Goal: Task Accomplishment & Management: Manage account settings

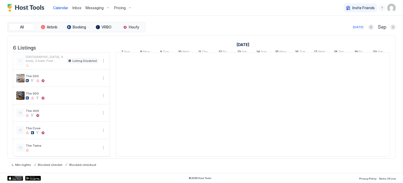
scroll to position [0, 292]
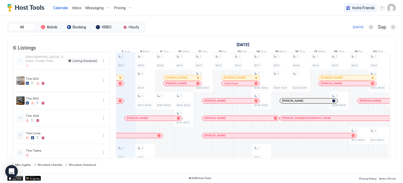
click at [127, 5] on div "Pricing" at bounding box center [123, 7] width 22 height 9
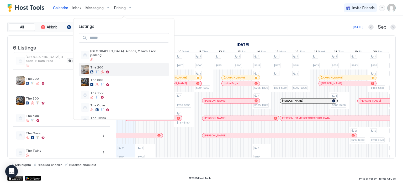
click at [98, 65] on span "The 200" at bounding box center [128, 67] width 77 height 4
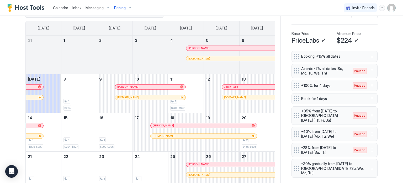
scroll to position [171, 0]
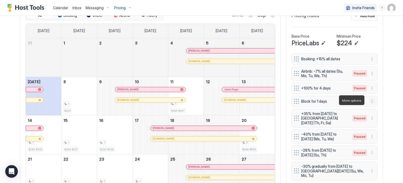
click at [370, 100] on button "More options" at bounding box center [372, 101] width 6 height 6
click at [372, 105] on div "Edit" at bounding box center [376, 107] width 12 height 4
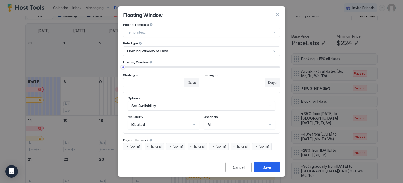
click at [169, 28] on div "Templates..." at bounding box center [201, 32] width 157 height 9
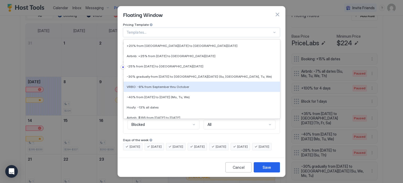
scroll to position [328, 0]
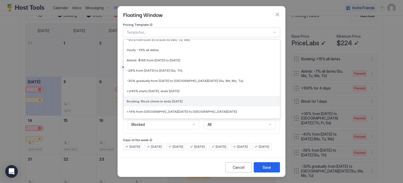
click at [187, 99] on div "Booking: Block check-in ends [DATE]" at bounding box center [202, 101] width 150 height 4
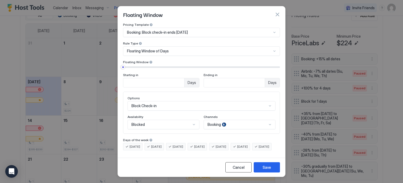
click at [236, 167] on div "Cancel" at bounding box center [239, 167] width 12 height 6
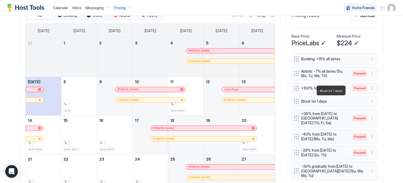
click at [324, 102] on span "Block for 1 days" at bounding box center [332, 101] width 63 height 5
click at [371, 101] on button "More options" at bounding box center [372, 101] width 6 height 6
click at [373, 108] on div "Edit" at bounding box center [376, 107] width 12 height 4
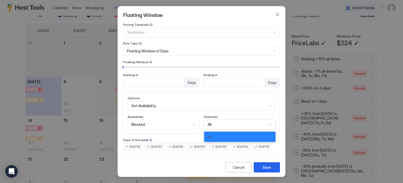
scroll to position [5, 0]
click at [223, 124] on div "1 result available. Use Up and Down to choose options, press Enter to select th…" at bounding box center [240, 123] width 72 height 9
click at [220, 105] on div "Options Set Availability Availability Blocked Channels 1 result available. Use …" at bounding box center [202, 112] width 148 height 33
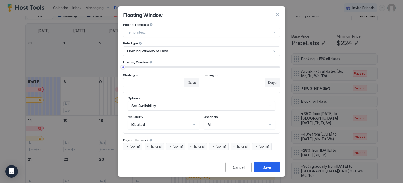
click at [216, 122] on div "All" at bounding box center [238, 124] width 60 height 5
click at [215, 106] on div "Options Set Availability Availability Blocked Channels All" at bounding box center [202, 112] width 148 height 33
click at [242, 166] on div "Cancel" at bounding box center [239, 167] width 12 height 6
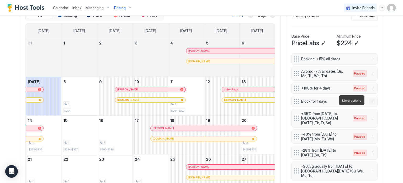
click at [370, 99] on button "More options" at bounding box center [372, 101] width 6 height 6
click at [371, 109] on div "Edit" at bounding box center [378, 107] width 20 height 8
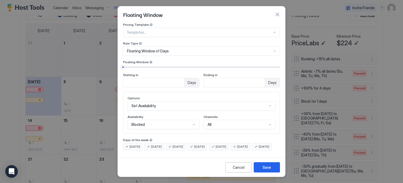
click at [210, 128] on div "Options Set Availability Availability Blocked Channels All" at bounding box center [201, 112] width 157 height 42
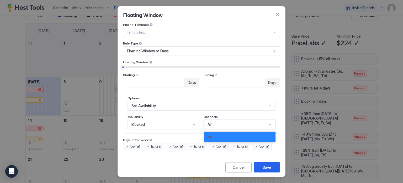
click at [213, 124] on div "1 result available. Use Up and Down to choose options, press Enter to select th…" at bounding box center [240, 123] width 72 height 9
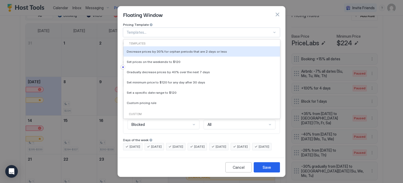
click at [216, 28] on div "Templates..." at bounding box center [201, 32] width 157 height 9
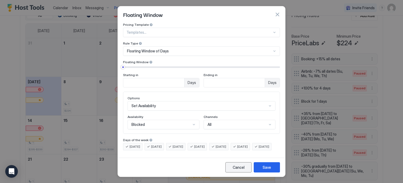
click at [239, 167] on div "Cancel" at bounding box center [239, 167] width 12 height 6
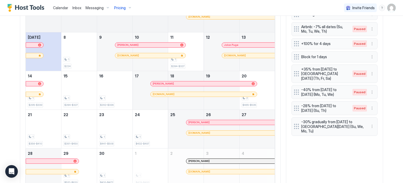
scroll to position [216, 0]
click at [373, 92] on button "More options" at bounding box center [372, 92] width 6 height 6
click at [375, 98] on div "Edit" at bounding box center [376, 100] width 12 height 4
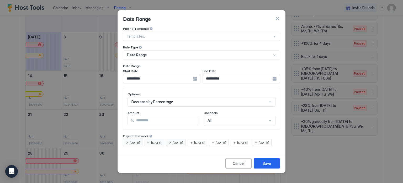
click at [171, 34] on div at bounding box center [200, 36] width 146 height 5
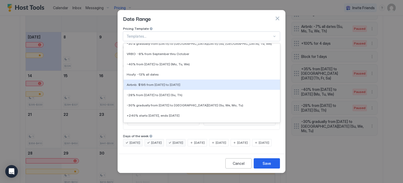
scroll to position [328, 0]
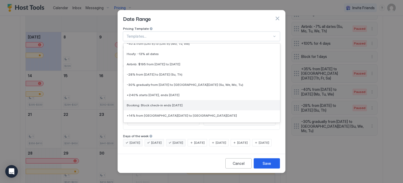
click at [147, 103] on span "Booking: Block check-in ends [DATE]" at bounding box center [155, 105] width 56 height 4
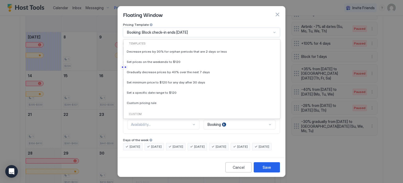
scroll to position [319, 0]
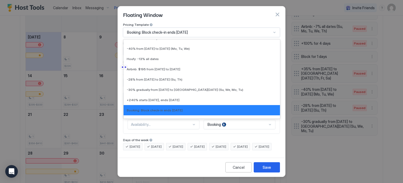
click at [157, 31] on span "Booking: Block check-in ends [DATE]" at bounding box center [157, 32] width 61 height 5
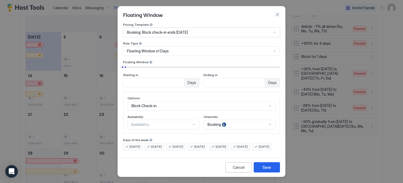
click at [157, 31] on span "Booking: Block check-in ends [DATE]" at bounding box center [157, 32] width 61 height 5
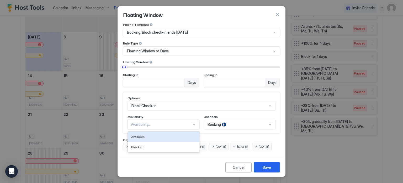
click at [186, 124] on div "2 results available. Use Up and Down to choose options, press Enter to select t…" at bounding box center [164, 123] width 72 height 9
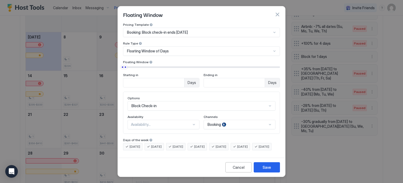
click at [181, 115] on div "Availability" at bounding box center [164, 117] width 72 height 5
click at [157, 122] on div "Options Block Check-in Availability Availability... Channels Booking" at bounding box center [201, 112] width 157 height 42
click at [234, 167] on div "Cancel" at bounding box center [239, 167] width 12 height 6
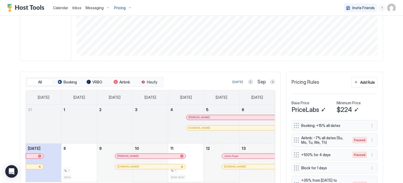
scroll to position [105, 0]
click at [361, 81] on div "Add Rule" at bounding box center [368, 83] width 15 height 6
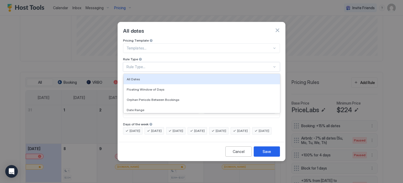
click at [153, 64] on div "Rule Type..." at bounding box center [200, 66] width 146 height 5
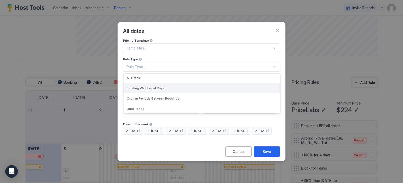
scroll to position [0, 0]
click at [134, 84] on div "Floating Window of Days" at bounding box center [202, 89] width 157 height 10
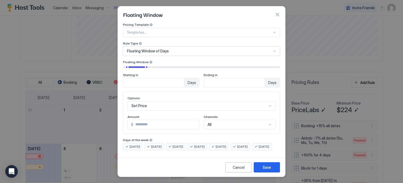
scroll to position [33, 0]
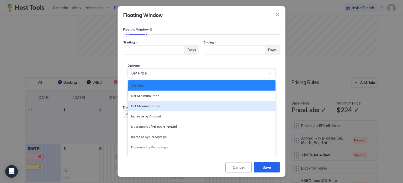
click at [155, 78] on div "17 results available. Use Up and Down to choose options, press Enter to select …" at bounding box center [202, 72] width 148 height 9
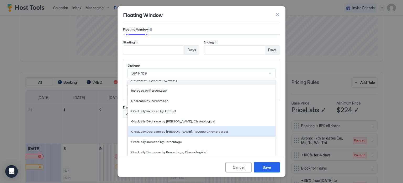
scroll to position [95, 0]
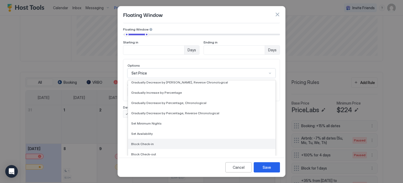
click at [152, 138] on div "Block Check-in" at bounding box center [202, 143] width 148 height 10
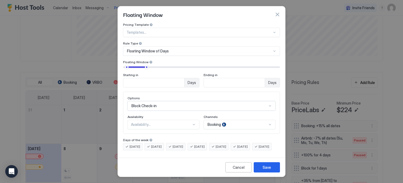
scroll to position [35, 0]
click at [216, 119] on div "Booking" at bounding box center [240, 123] width 72 height 9
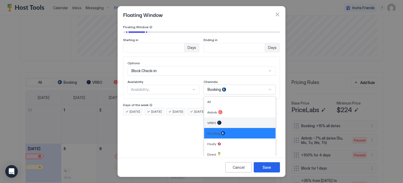
click at [217, 120] on div at bounding box center [219, 122] width 4 height 4
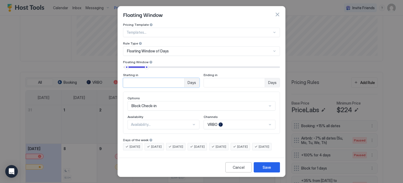
click at [136, 78] on input "**" at bounding box center [153, 82] width 61 height 9
type input "**"
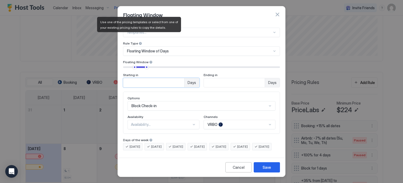
click at [141, 41] on div at bounding box center [141, 43] width 4 height 4
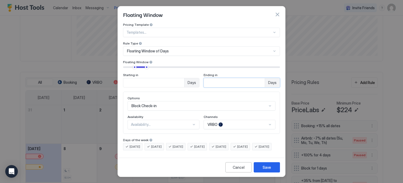
click at [209, 78] on input "**" at bounding box center [234, 82] width 61 height 9
type input "**"
drag, startPoint x: 147, startPoint y: 61, endPoint x: 136, endPoint y: 64, distance: 11.0
click at [136, 65] on div "Starting in ** Days Ending in ** Days" at bounding box center [201, 76] width 157 height 22
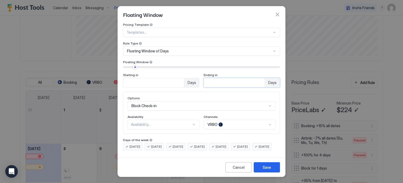
type input "**"
click at [255, 78] on input "**" at bounding box center [234, 82] width 61 height 9
click at [266, 167] on div "Save" at bounding box center [267, 167] width 8 height 6
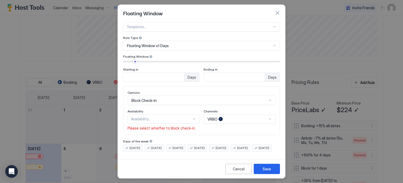
click at [178, 119] on div "Availability..." at bounding box center [164, 118] width 72 height 9
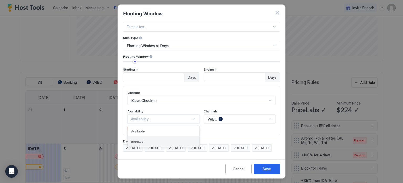
click at [166, 139] on div "Blocked" at bounding box center [163, 141] width 65 height 4
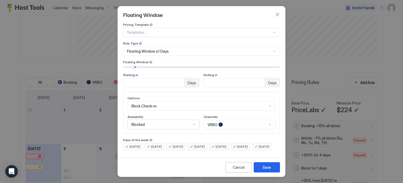
scroll to position [5, 0]
click at [264, 166] on div "Save" at bounding box center [267, 167] width 8 height 6
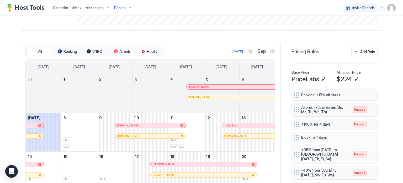
scroll to position [135, 0]
click at [273, 50] on button "Next month" at bounding box center [272, 51] width 5 height 5
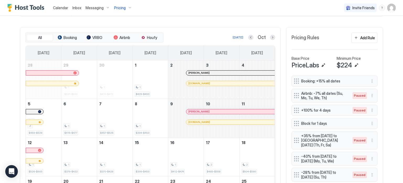
scroll to position [145, 0]
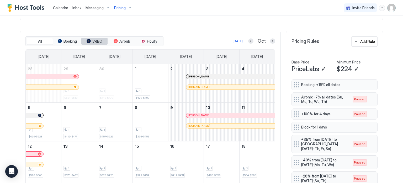
click at [90, 38] on button "VRBO" at bounding box center [94, 41] width 26 height 7
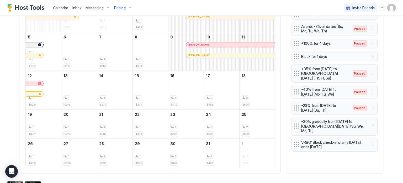
scroll to position [220, 0]
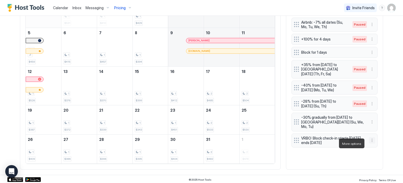
click at [372, 143] on button "More options" at bounding box center [372, 140] width 6 height 6
click at [373, 150] on div "Edit" at bounding box center [376, 150] width 12 height 4
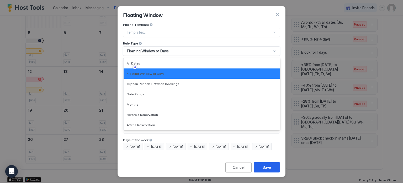
click at [151, 51] on span "Floating Window of Days" at bounding box center [148, 51] width 42 height 5
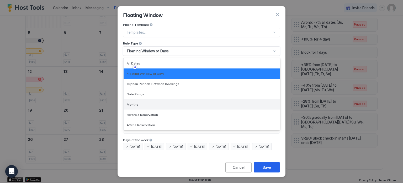
click at [140, 103] on div "Months" at bounding box center [202, 104] width 150 height 4
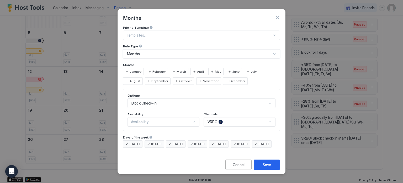
click at [138, 51] on span "Months" at bounding box center [133, 53] width 13 height 5
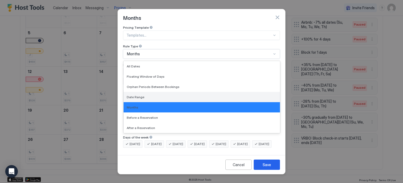
click at [139, 92] on div "Date Range" at bounding box center [202, 97] width 157 height 10
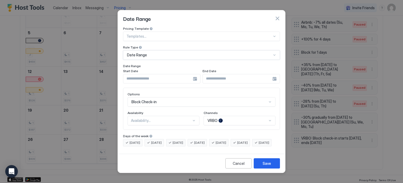
click at [145, 53] on span "Date Range" at bounding box center [137, 55] width 20 height 5
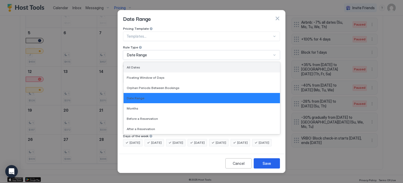
click at [136, 65] on span "All Dates" at bounding box center [133, 67] width 13 height 4
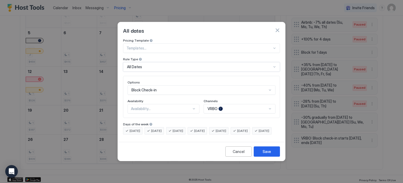
click at [162, 104] on div "Availability..." at bounding box center [164, 108] width 72 height 9
click at [155, 129] on div "Blocked" at bounding box center [163, 131] width 65 height 4
click at [237, 154] on div "Cancel" at bounding box center [239, 151] width 12 height 6
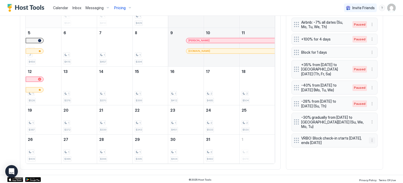
click at [370, 143] on button "More options" at bounding box center [372, 140] width 6 height 6
click at [373, 158] on div "Pause" at bounding box center [377, 159] width 15 height 4
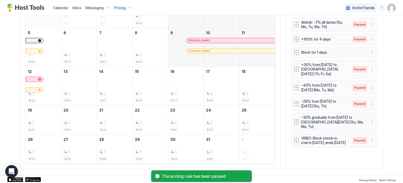
click at [316, 158] on div "Booking: +15% all dates Airbnb: -7% all dates (Su, Mo, Tu, We, Th) Paused +100%…" at bounding box center [335, 83] width 86 height 159
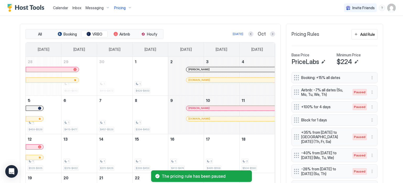
scroll to position [139, 0]
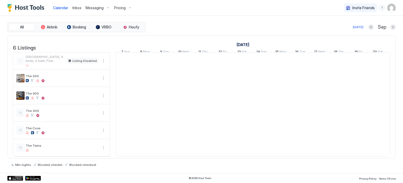
scroll to position [0, 292]
click at [392, 7] on img "User profile" at bounding box center [392, 8] width 8 height 8
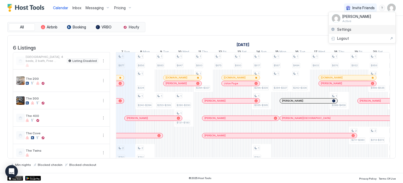
click at [358, 27] on div "Settings" at bounding box center [362, 29] width 67 height 9
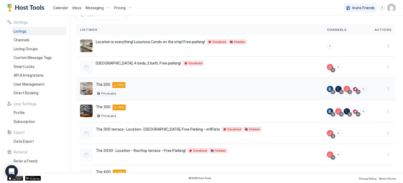
scroll to position [34, 0]
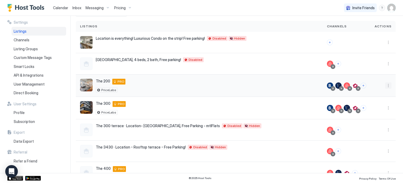
click at [386, 85] on button "More options" at bounding box center [389, 85] width 6 height 6
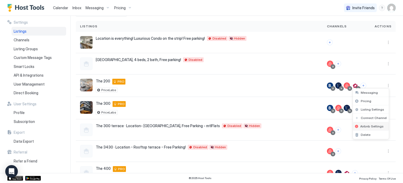
click at [365, 125] on span "Airbnb Settings" at bounding box center [372, 126] width 23 height 4
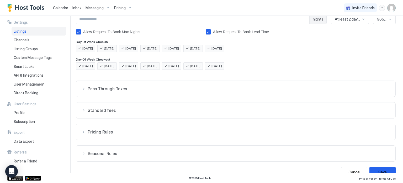
scroll to position [109, 0]
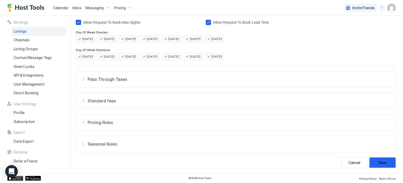
click at [81, 122] on div "Pricing Rules" at bounding box center [235, 121] width 309 height 5
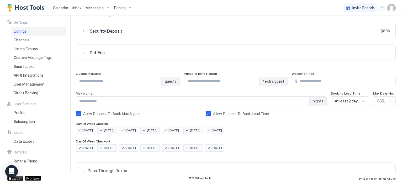
scroll to position [0, 0]
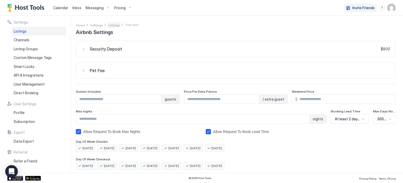
click at [113, 26] on span "Listings" at bounding box center [114, 25] width 12 height 4
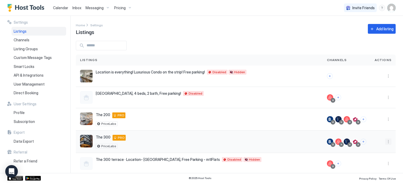
click at [386, 141] on button "More options" at bounding box center [389, 141] width 6 height 6
click at [366, 123] on span "Airbnb Settings" at bounding box center [372, 125] width 23 height 4
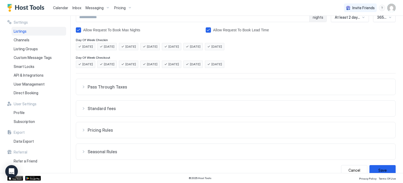
scroll to position [103, 0]
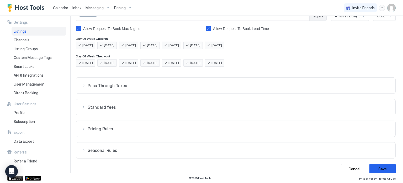
click at [137, 132] on button "Pricing Rules" at bounding box center [236, 129] width 320 height 16
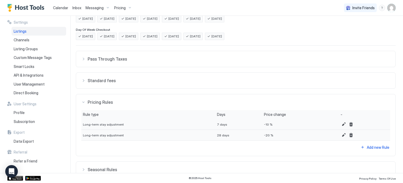
scroll to position [130, 0]
click at [172, 79] on span "Standard fees" at bounding box center [239, 79] width 303 height 5
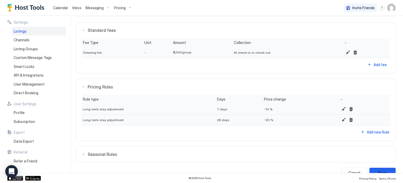
scroll to position [189, 0]
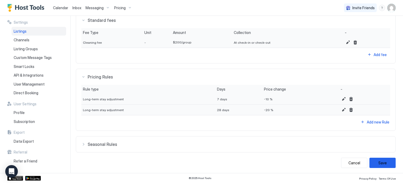
click at [129, 145] on span "Seasonal Rules" at bounding box center [239, 143] width 303 height 5
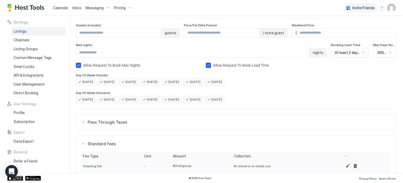
scroll to position [0, 0]
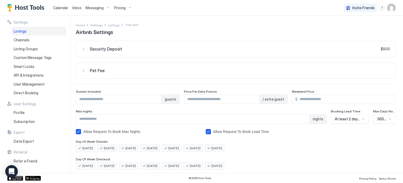
click at [393, 7] on img "User profile" at bounding box center [392, 8] width 8 height 8
click at [347, 26] on div "Settings" at bounding box center [362, 29] width 67 height 9
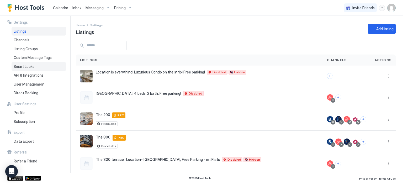
click at [22, 68] on span "Smart Locks" at bounding box center [24, 66] width 21 height 5
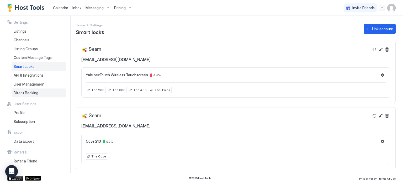
click at [17, 94] on span "Direct Booking" at bounding box center [26, 92] width 25 height 5
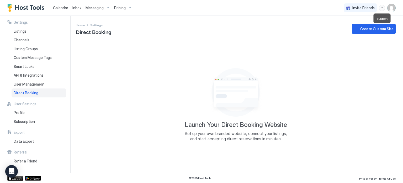
click at [381, 7] on div "menu" at bounding box center [382, 8] width 6 height 6
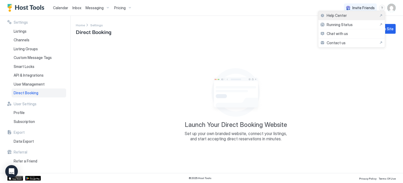
click at [330, 17] on span "Help Center" at bounding box center [337, 15] width 20 height 5
